Goal: Task Accomplishment & Management: Use online tool/utility

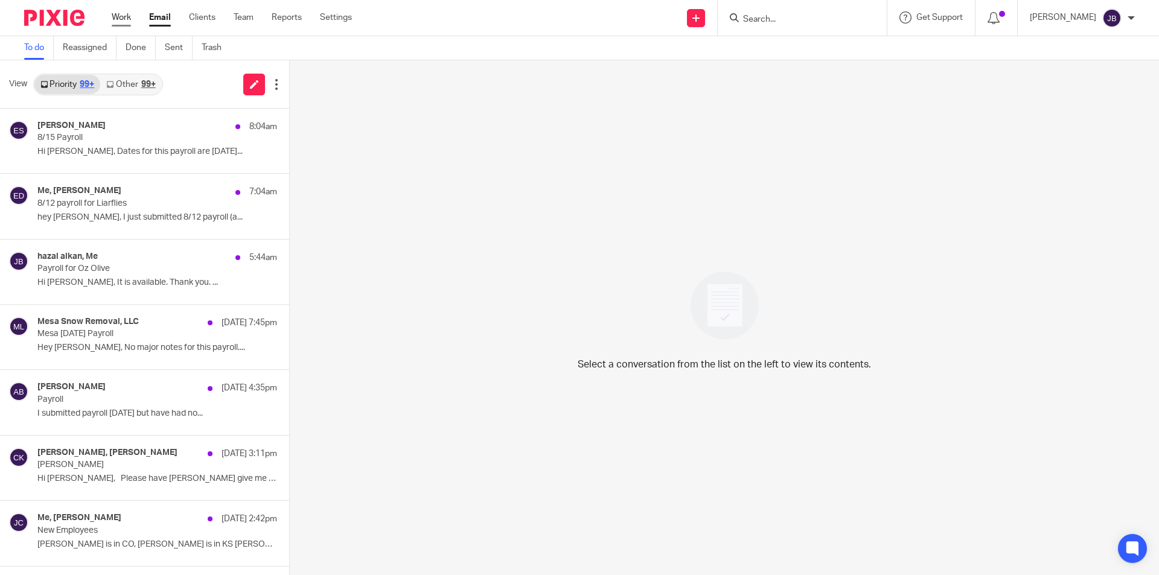
click at [118, 16] on link "Work" at bounding box center [121, 17] width 19 height 12
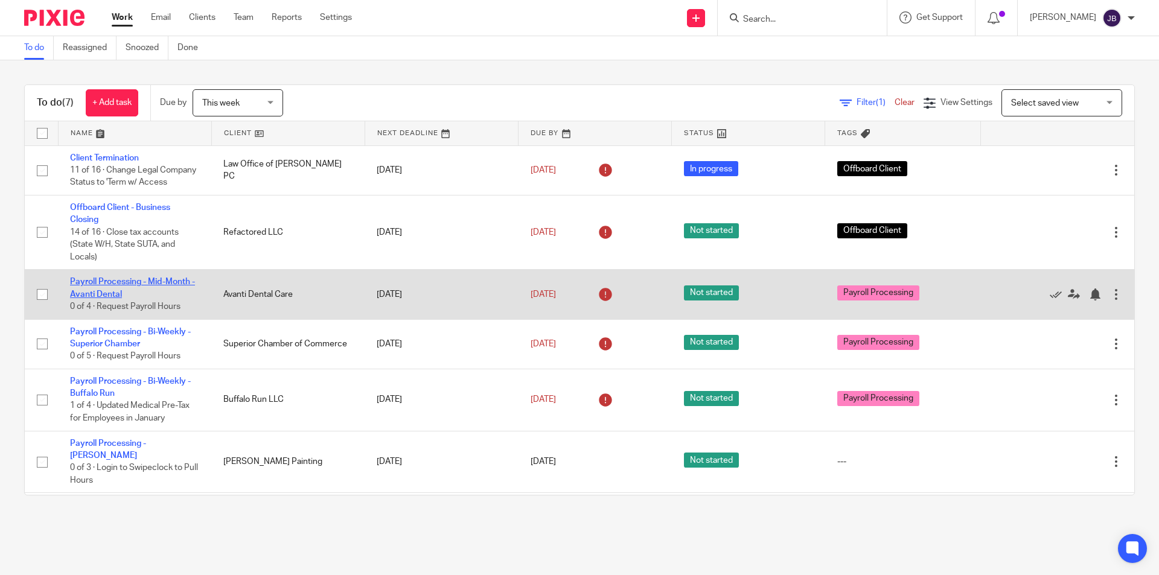
click at [102, 297] on link "Payroll Processing - Mid-Month - Avanti Dental" at bounding box center [132, 288] width 125 height 21
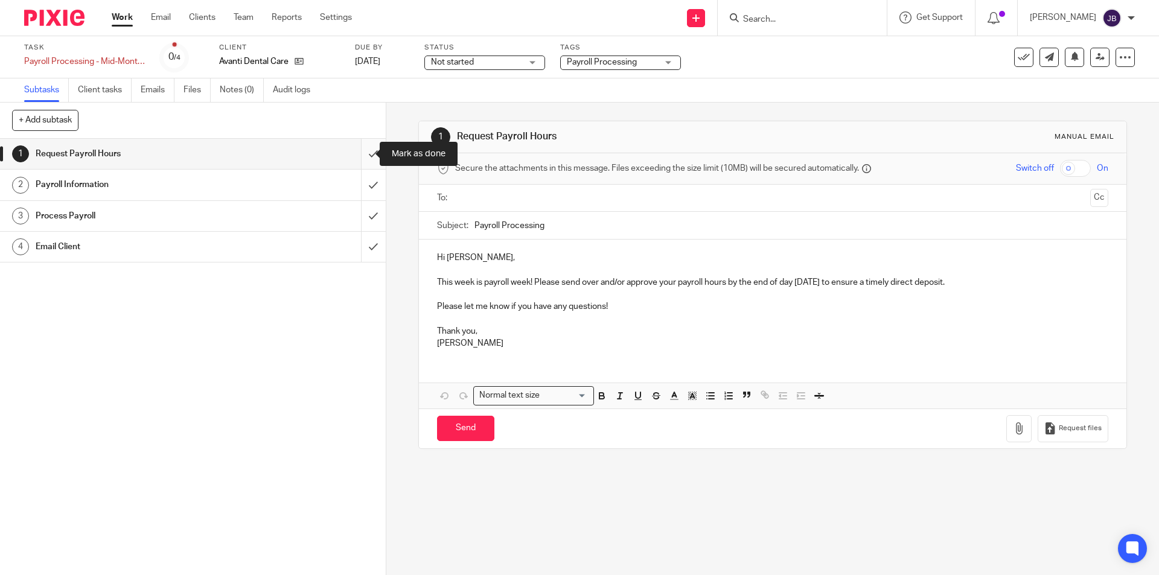
click at [361, 155] on input "submit" at bounding box center [193, 154] width 386 height 30
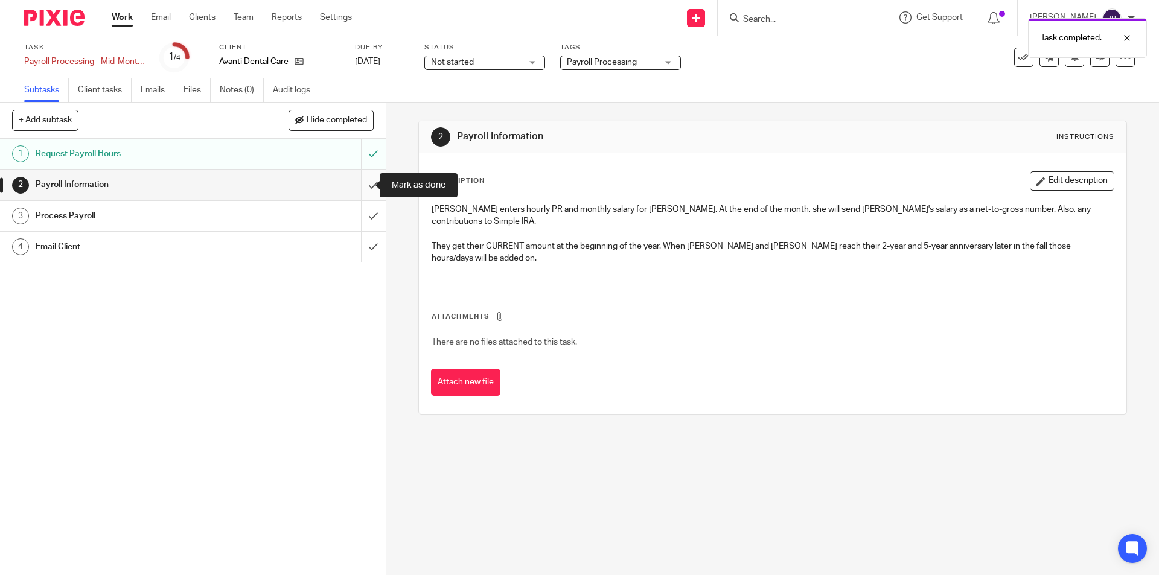
click at [360, 185] on input "submit" at bounding box center [193, 185] width 386 height 30
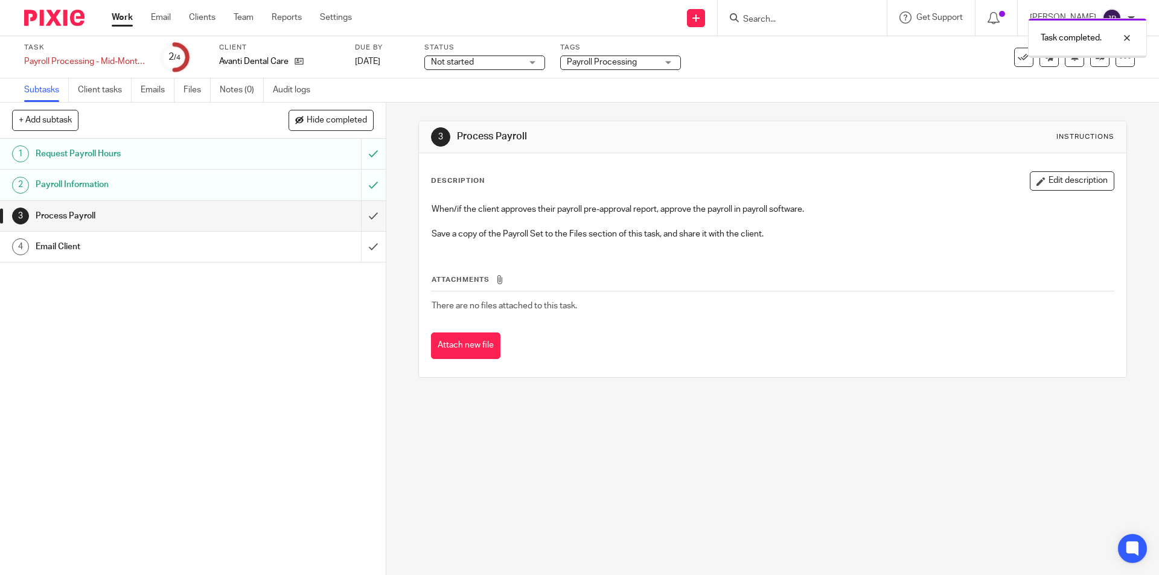
click at [364, 214] on input "submit" at bounding box center [193, 216] width 386 height 30
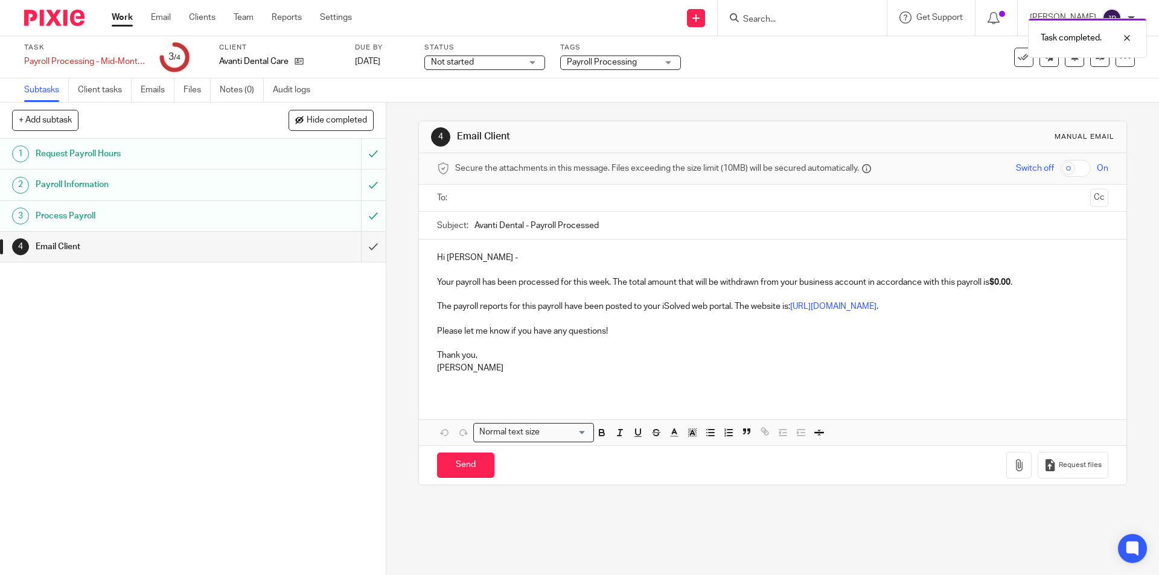
click at [471, 210] on div at bounding box center [773, 198] width 633 height 27
click at [474, 198] on input "text" at bounding box center [773, 198] width 626 height 14
click at [1006, 283] on strong "$0.00" at bounding box center [1000, 285] width 21 height 8
click at [1005, 283] on strong "$0.00" at bounding box center [1000, 285] width 21 height 8
